Goal: Transaction & Acquisition: Purchase product/service

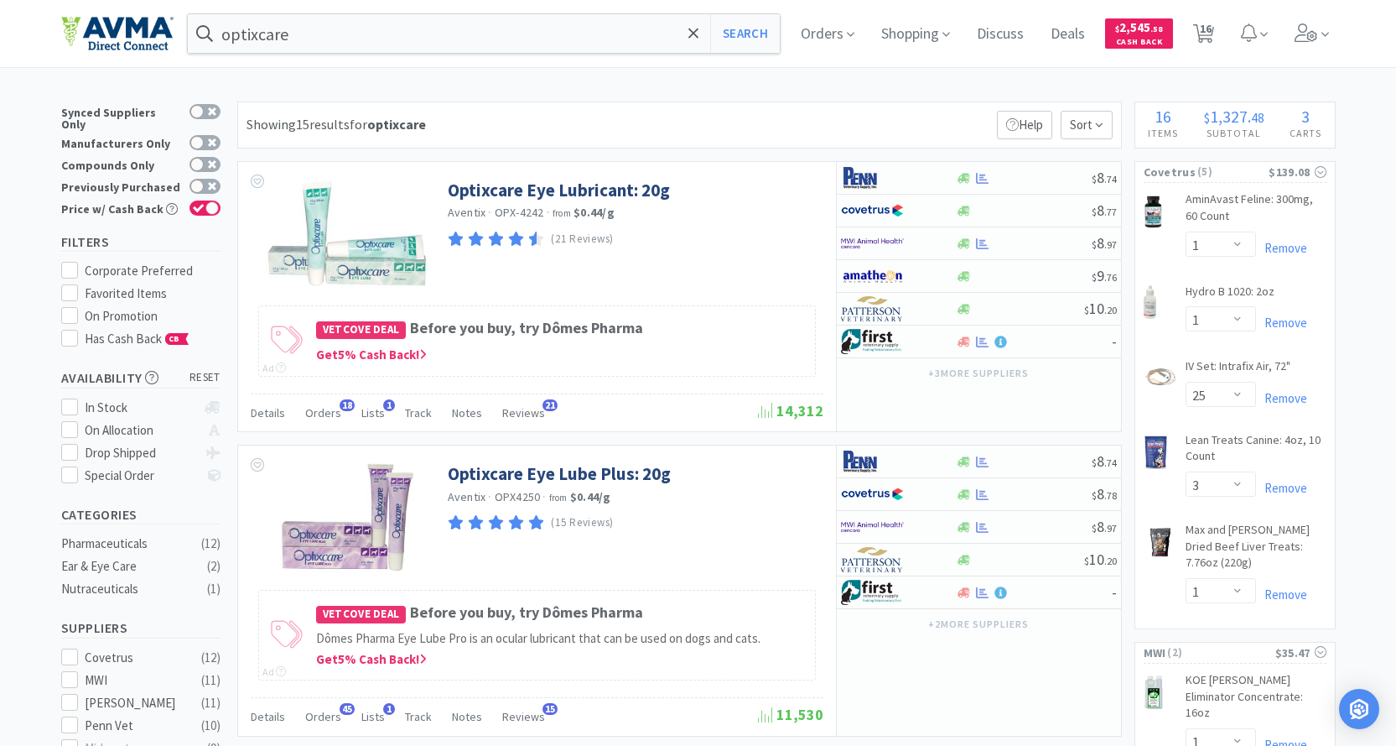
select select "1"
select select "25"
select select "3"
select select "1"
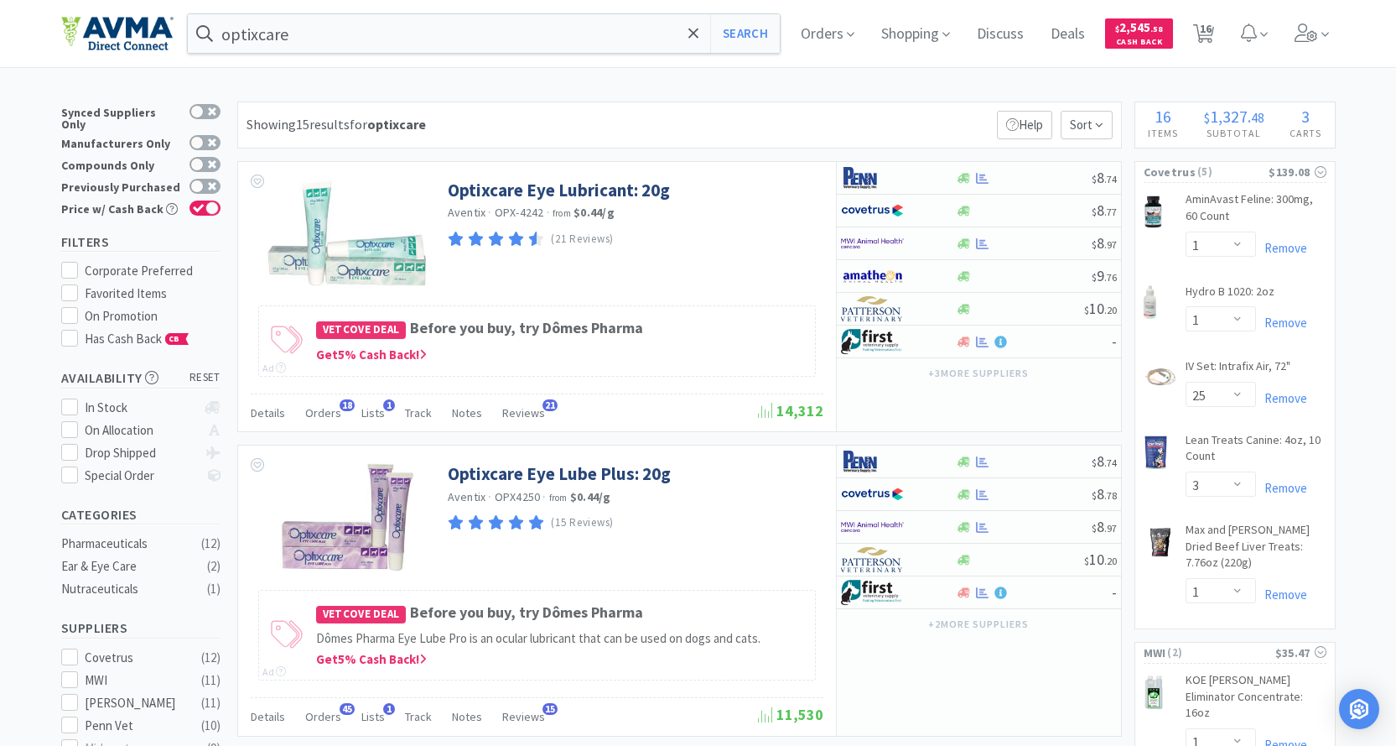
select select "1"
select select "2"
select select "3"
select select "96"
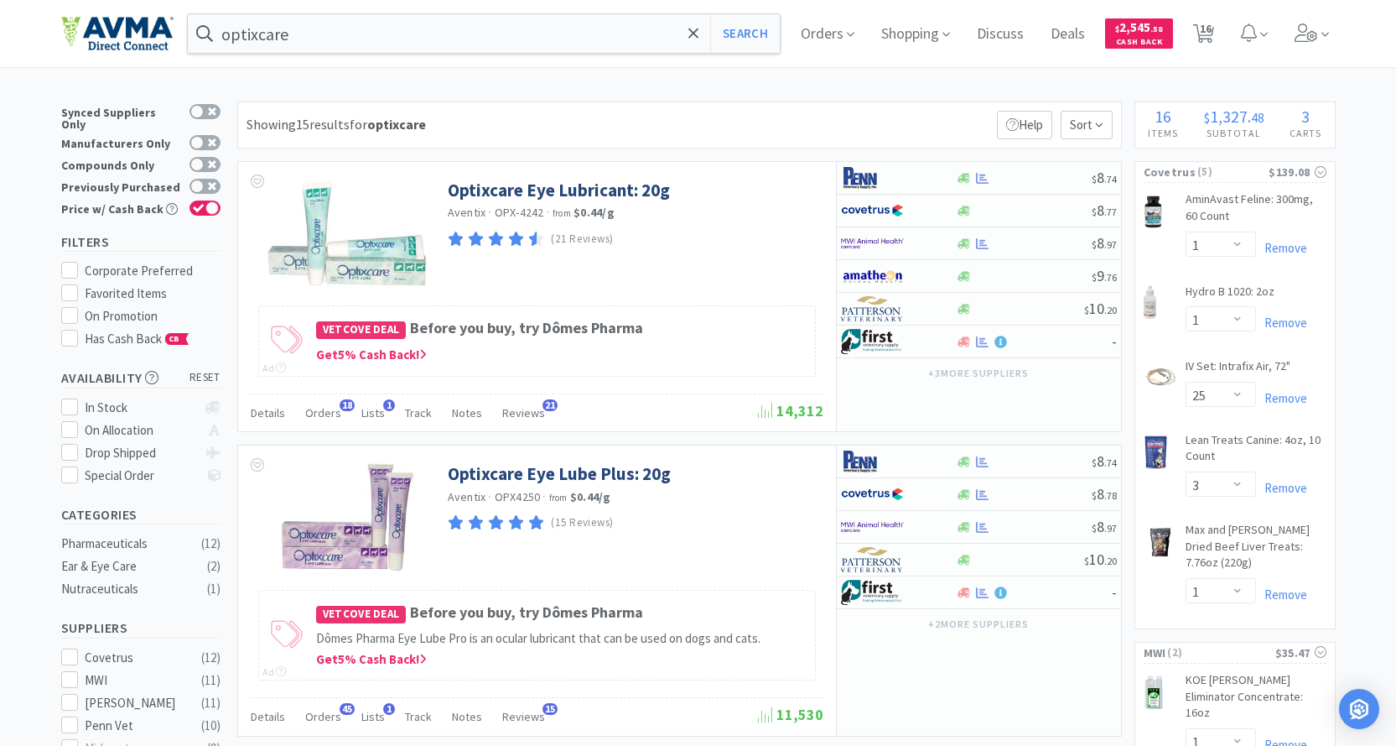
select select "3"
select select "1"
select select "12"
select select "1"
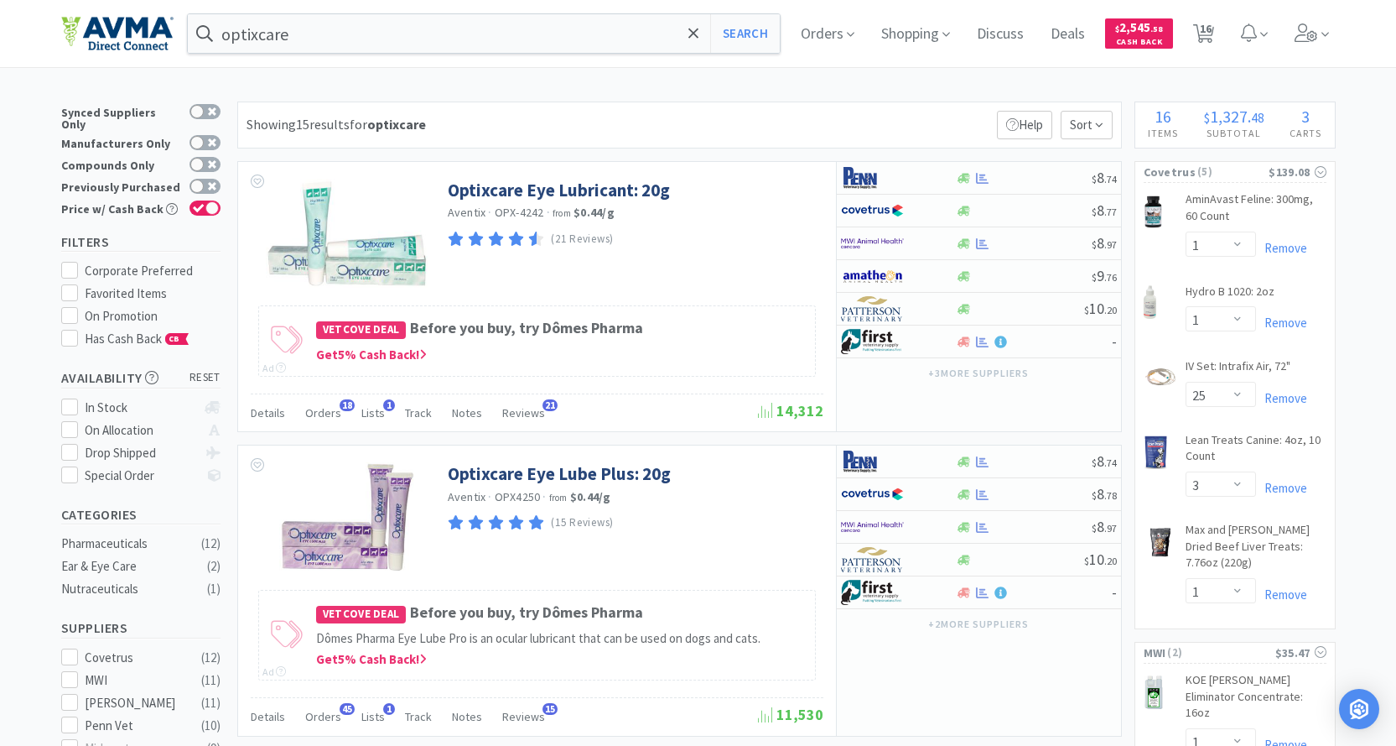
select select "1"
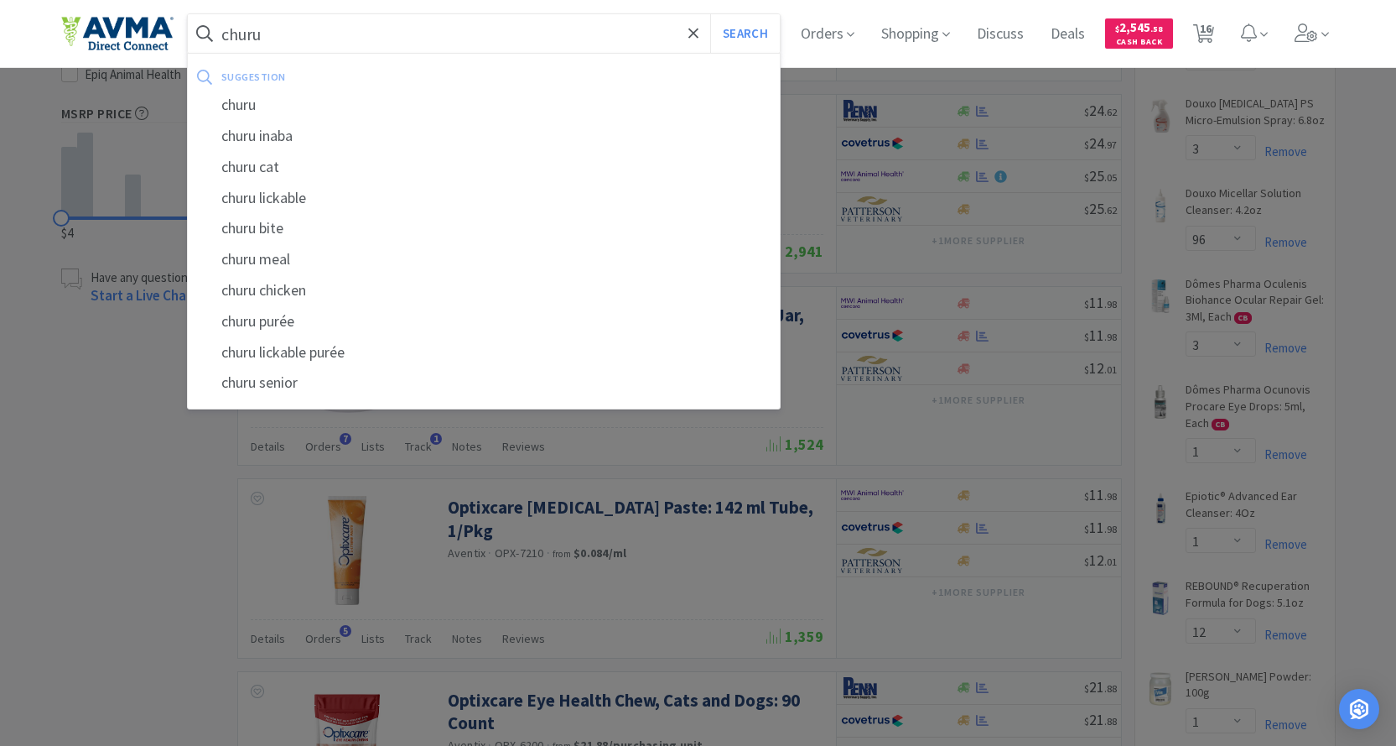
type input "churu"
click at [710, 14] on button "Search" at bounding box center [745, 33] width 70 height 39
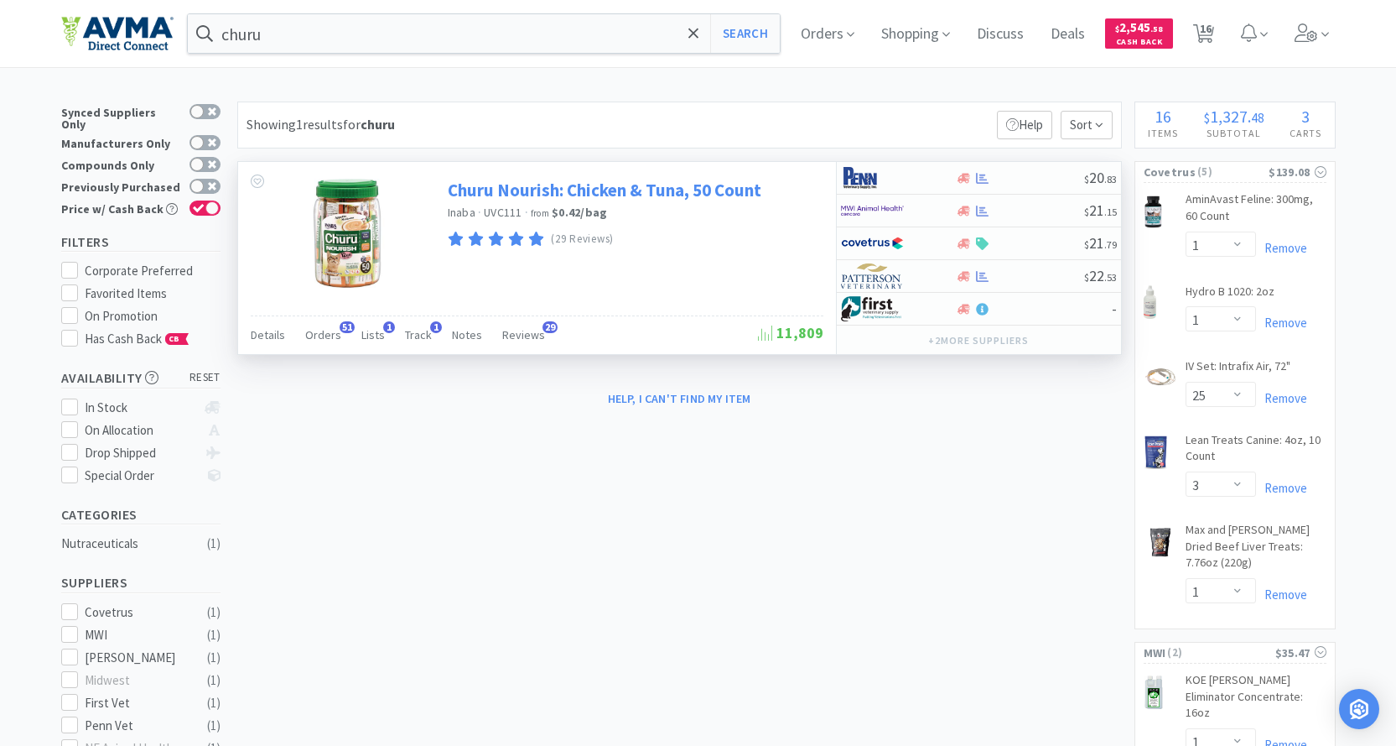
click at [584, 189] on link "Churu Nourish: Chicken & Tuna, 50 Count" at bounding box center [605, 190] width 314 height 23
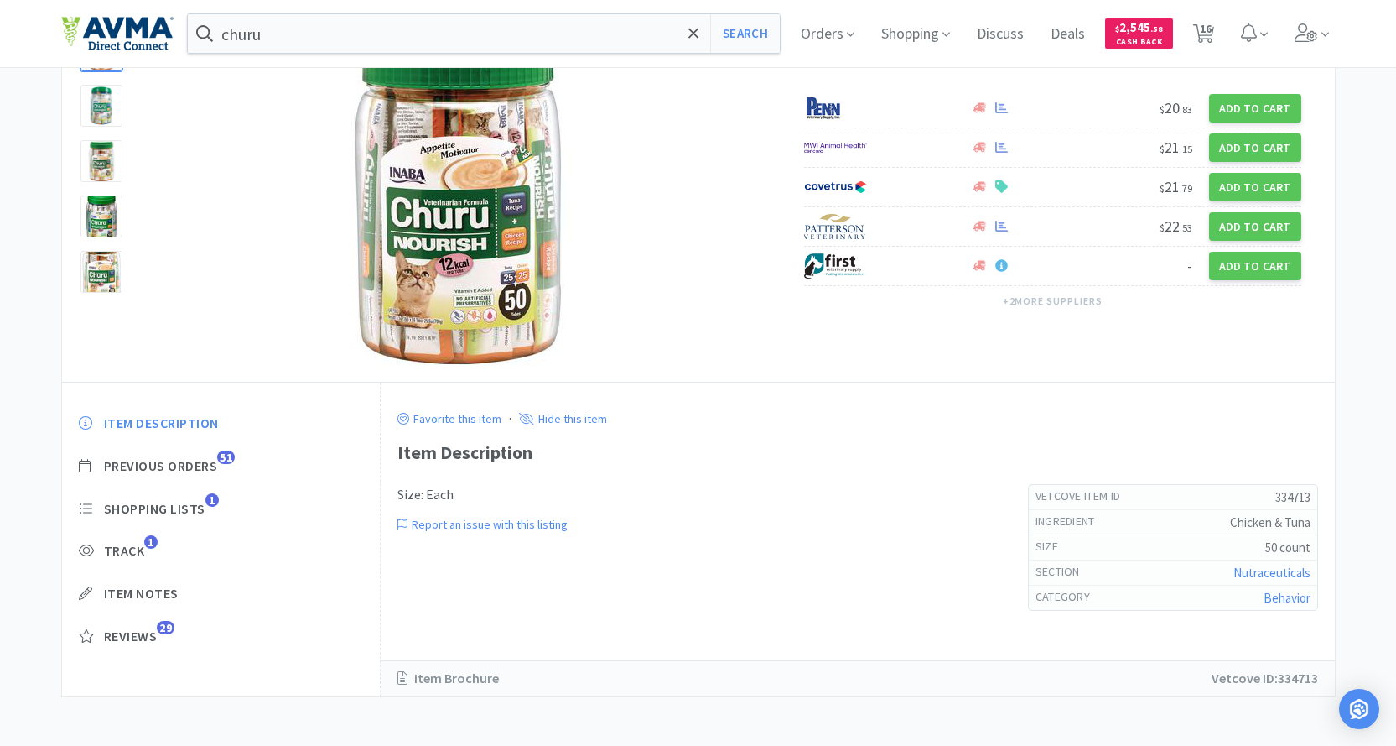
scroll to position [138, 0]
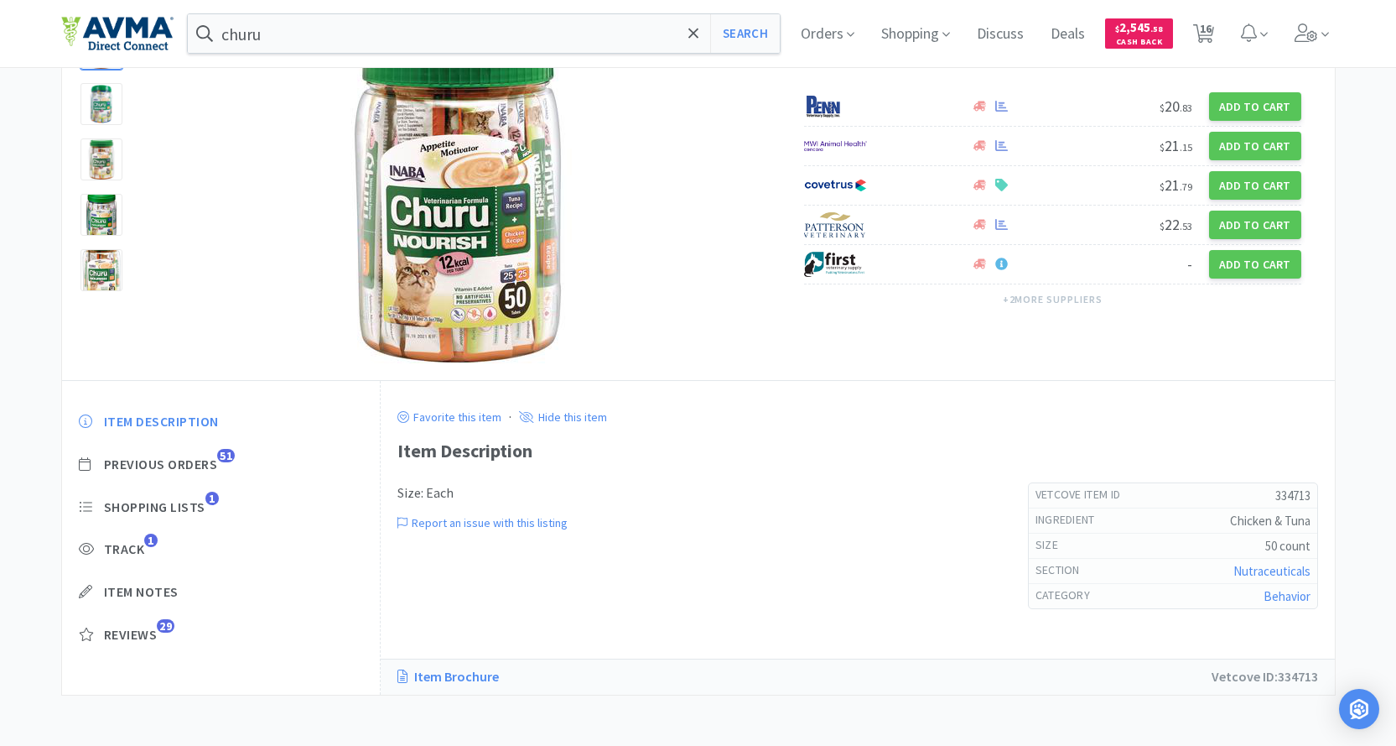
click at [464, 678] on link "Item Brochure" at bounding box center [456, 677] width 118 height 22
